Goal: Transaction & Acquisition: Purchase product/service

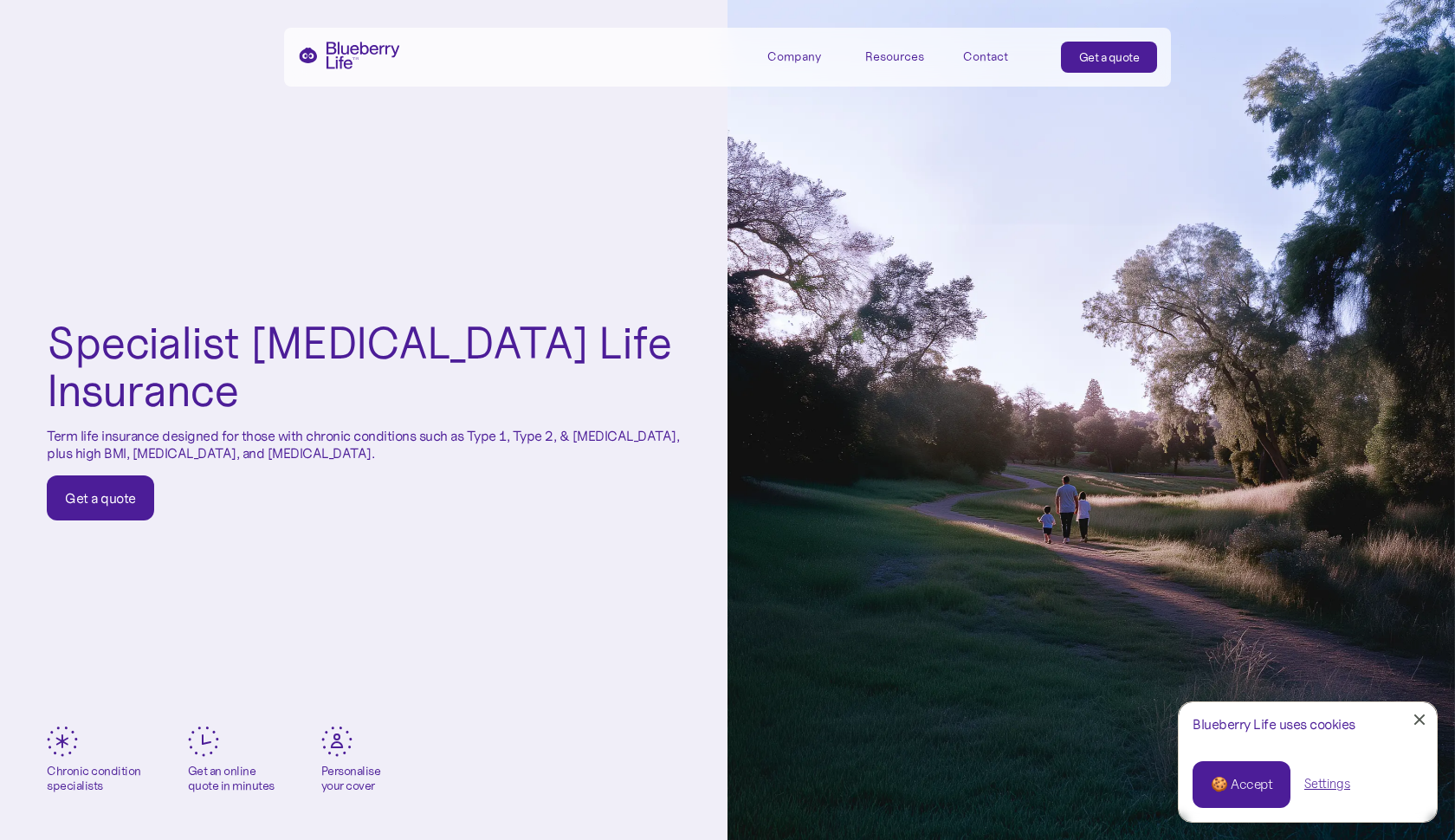
scroll to position [84, 0]
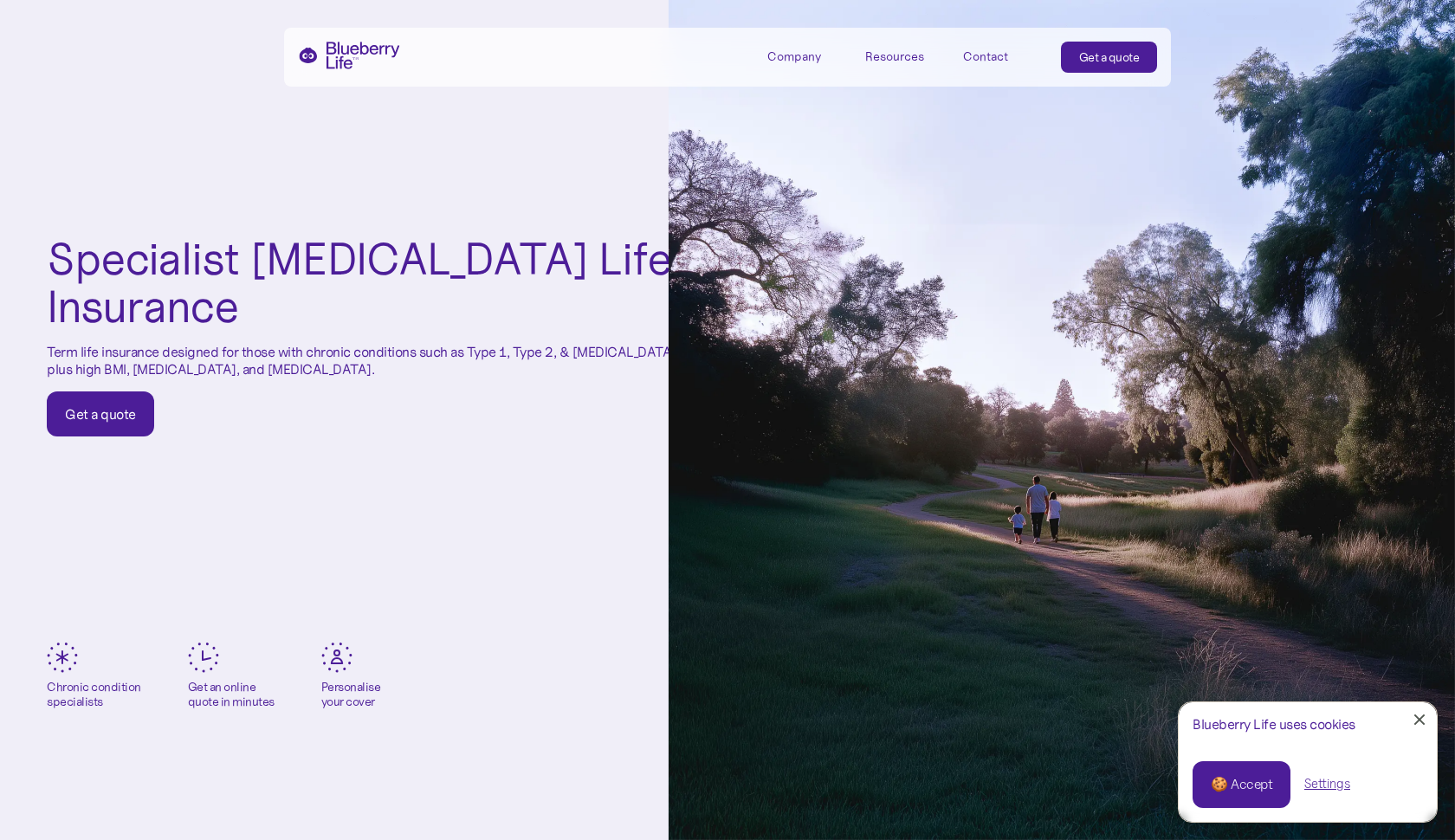
click at [1419, 719] on div "Close Cookie Popup" at bounding box center [1419, 719] width 1 height 1
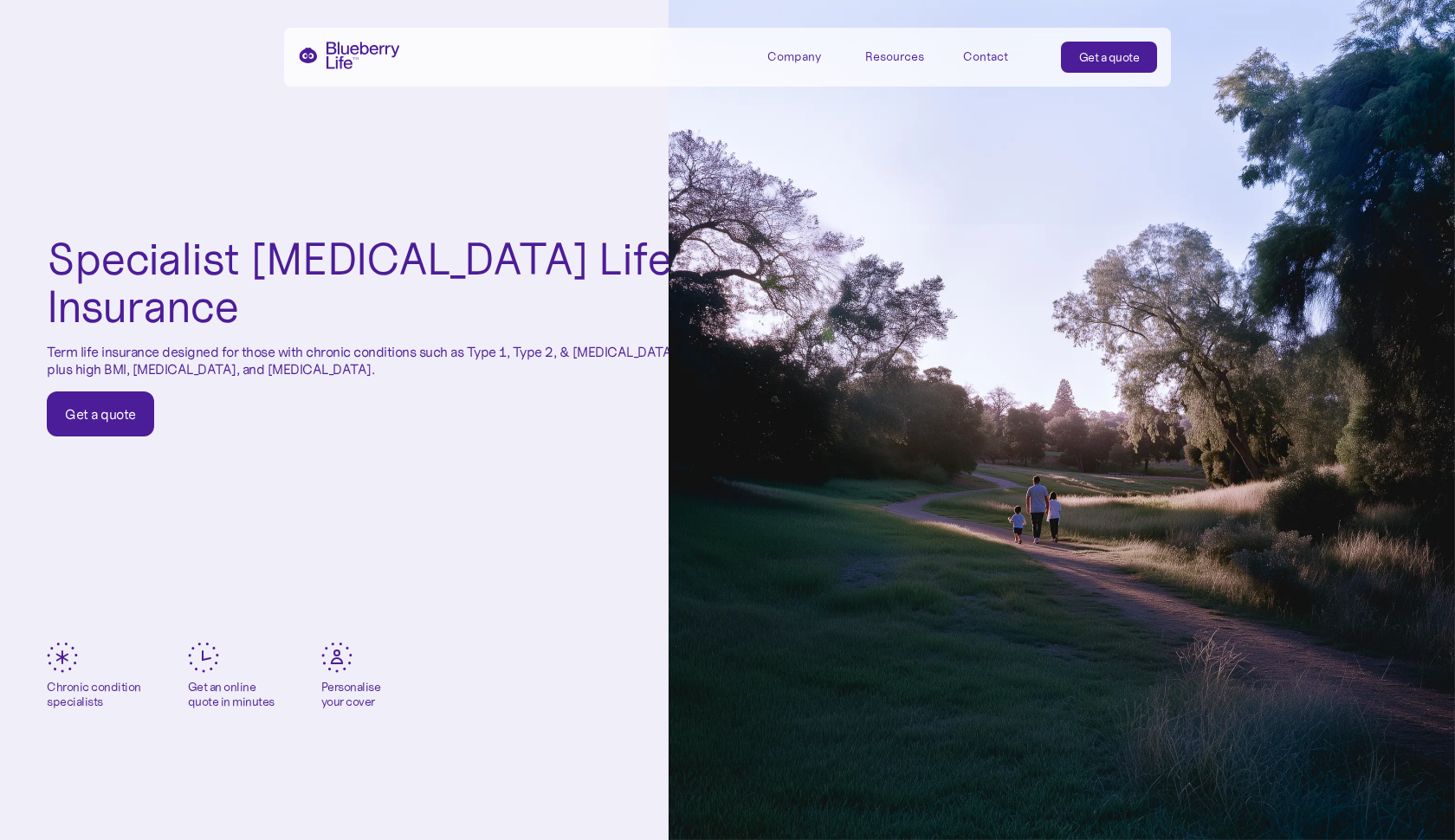
click at [101, 413] on div "Get a quote" at bounding box center [100, 413] width 71 height 17
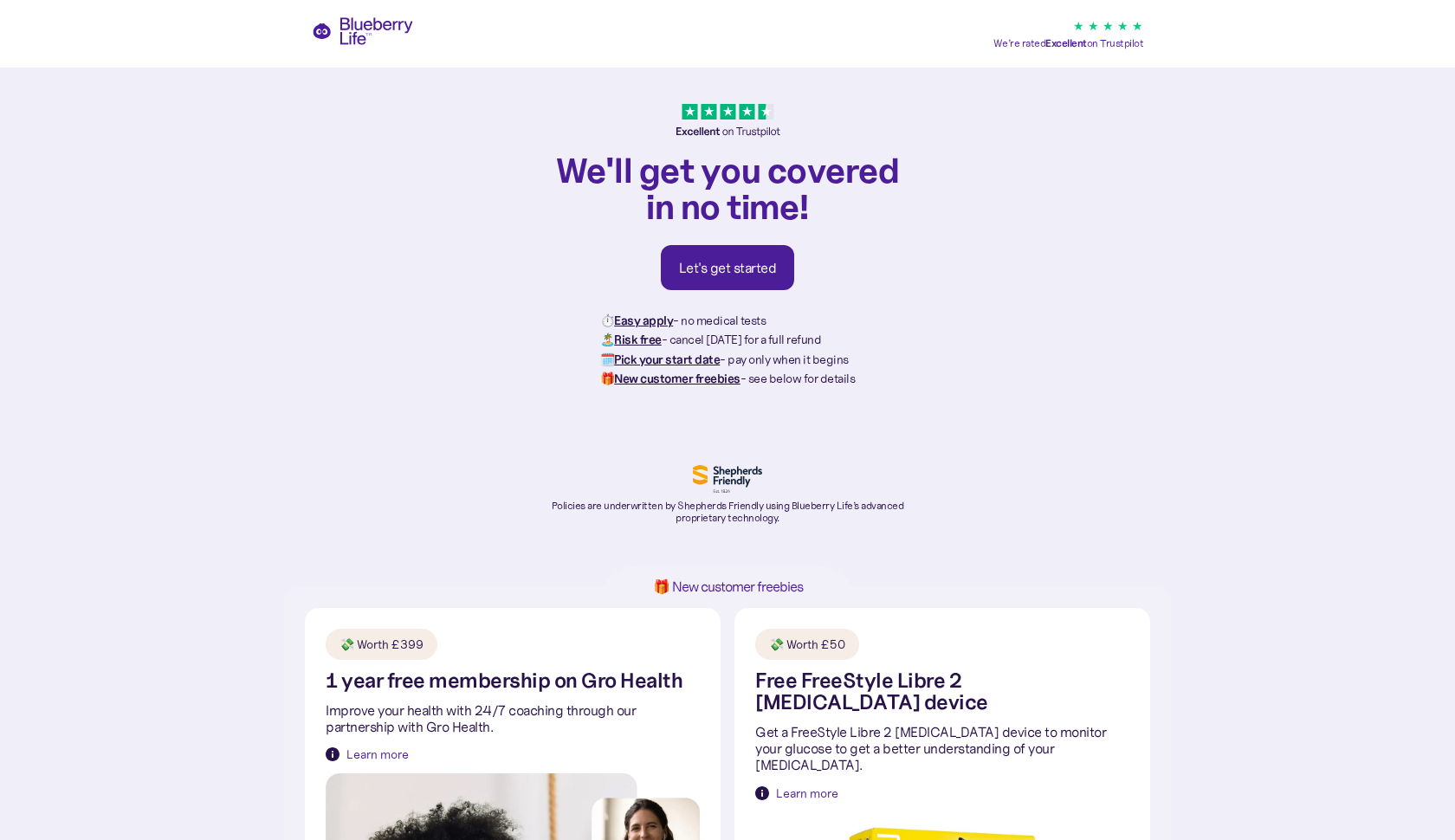
click at [1106, 24] on div "We'll get you covered in no time! Let's get started ⏱️ Easy apply - no medical …" at bounding box center [728, 293] width 1455 height 587
click at [692, 278] on link "Let's get started" at bounding box center [728, 267] width 134 height 45
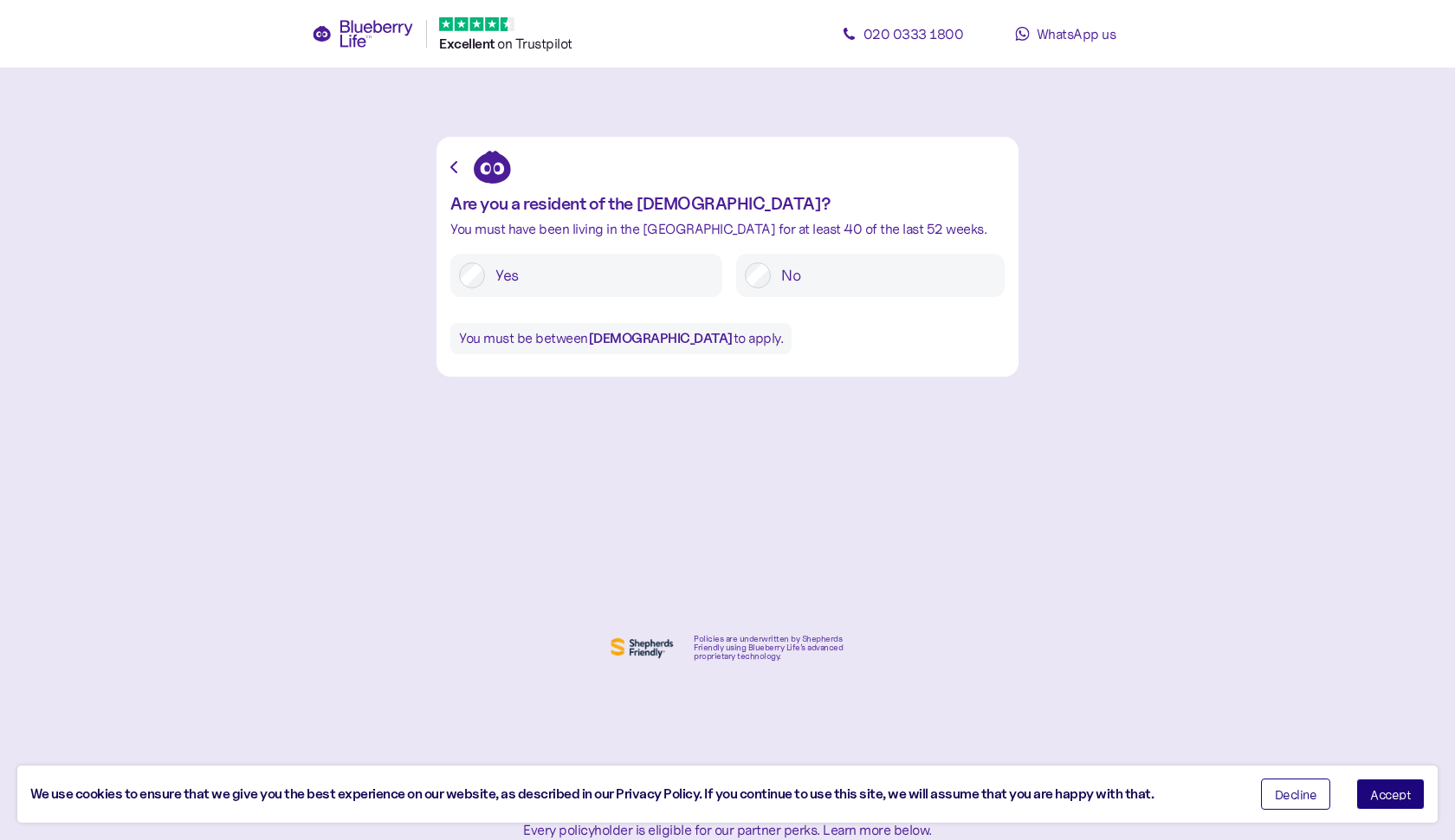
click at [1387, 792] on span "Accept" at bounding box center [1390, 794] width 40 height 13
